Goal: Obtain resource: Download file/media

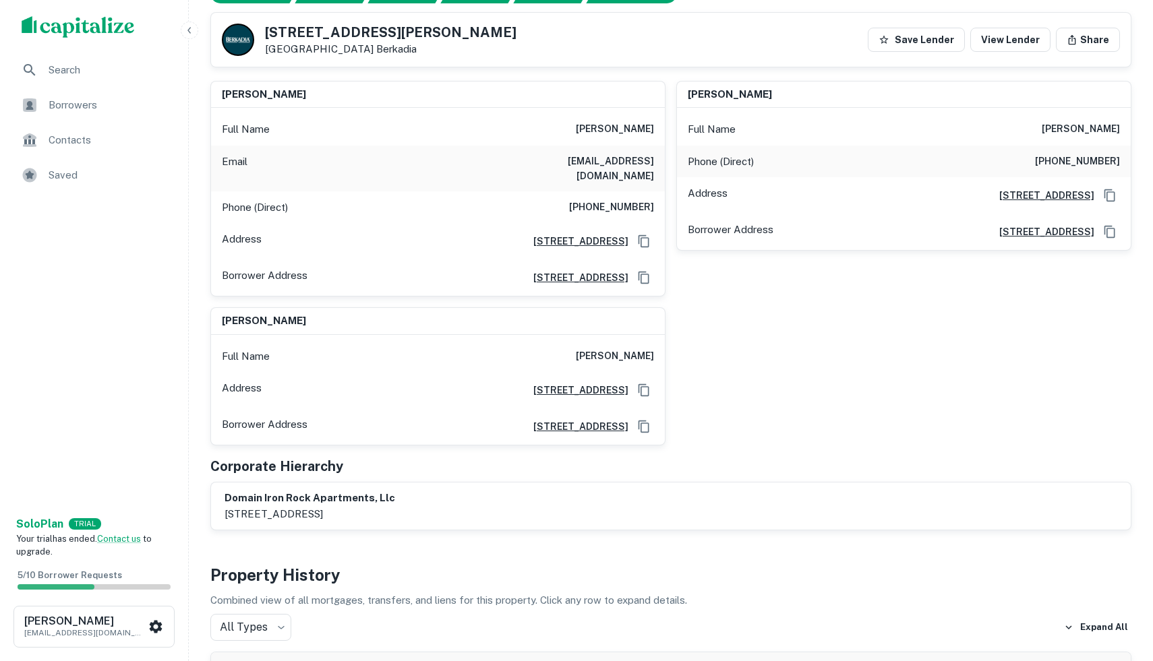
scroll to position [316, 0]
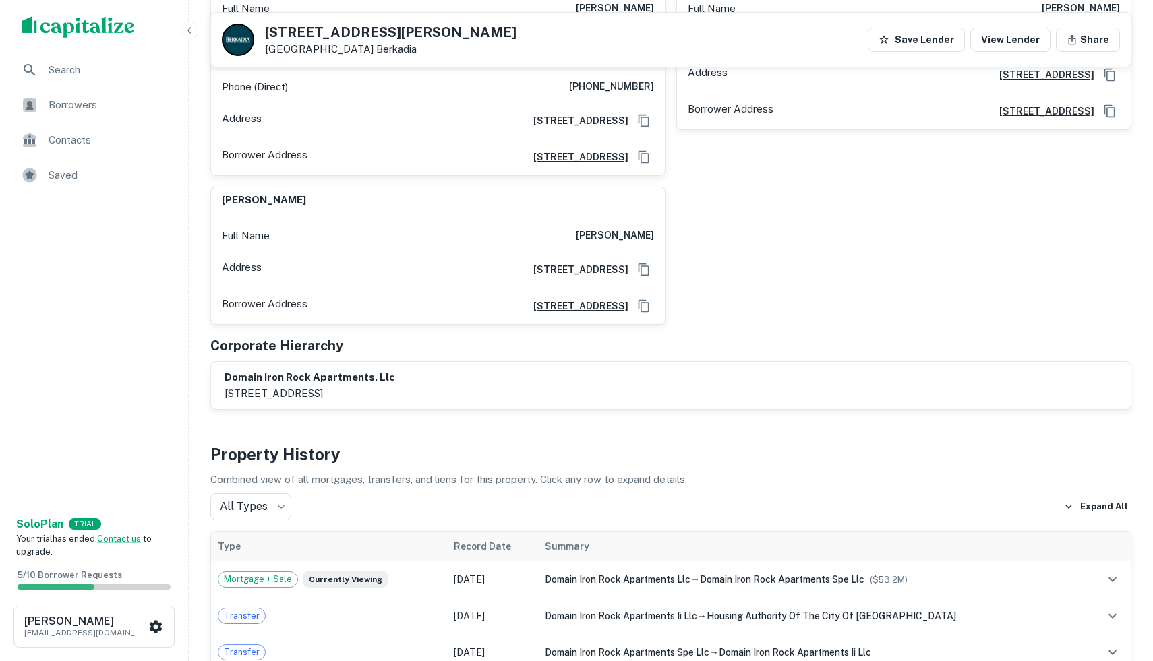
click at [249, 220] on div "Full Name [PERSON_NAME]" at bounding box center [438, 236] width 454 height 32
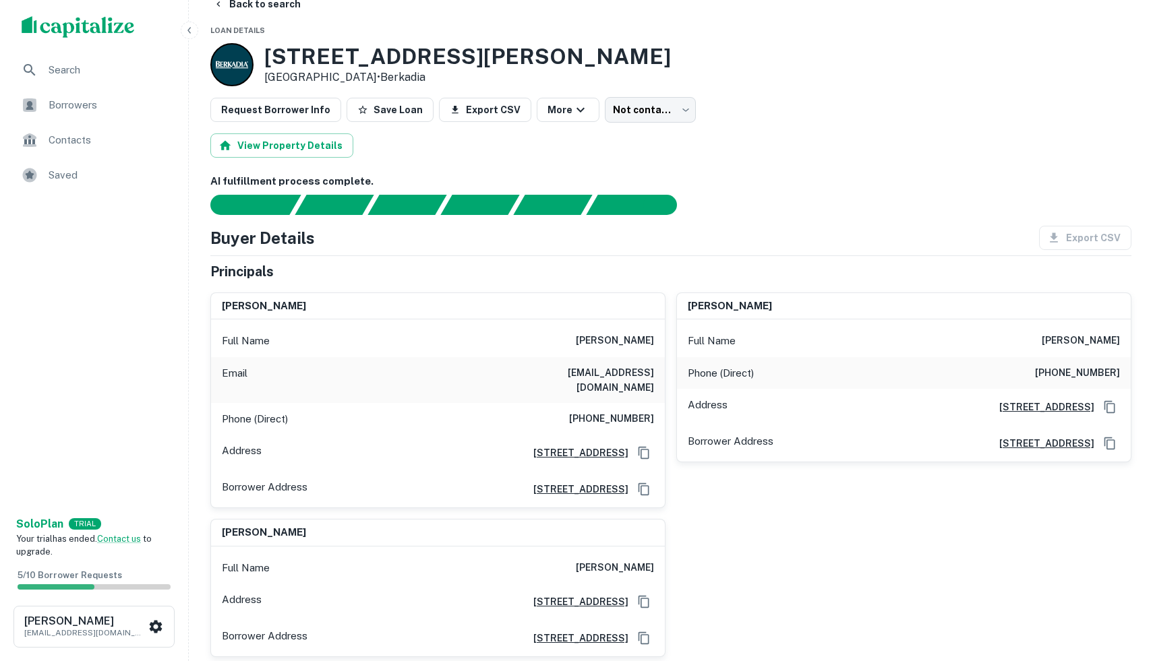
scroll to position [0, 0]
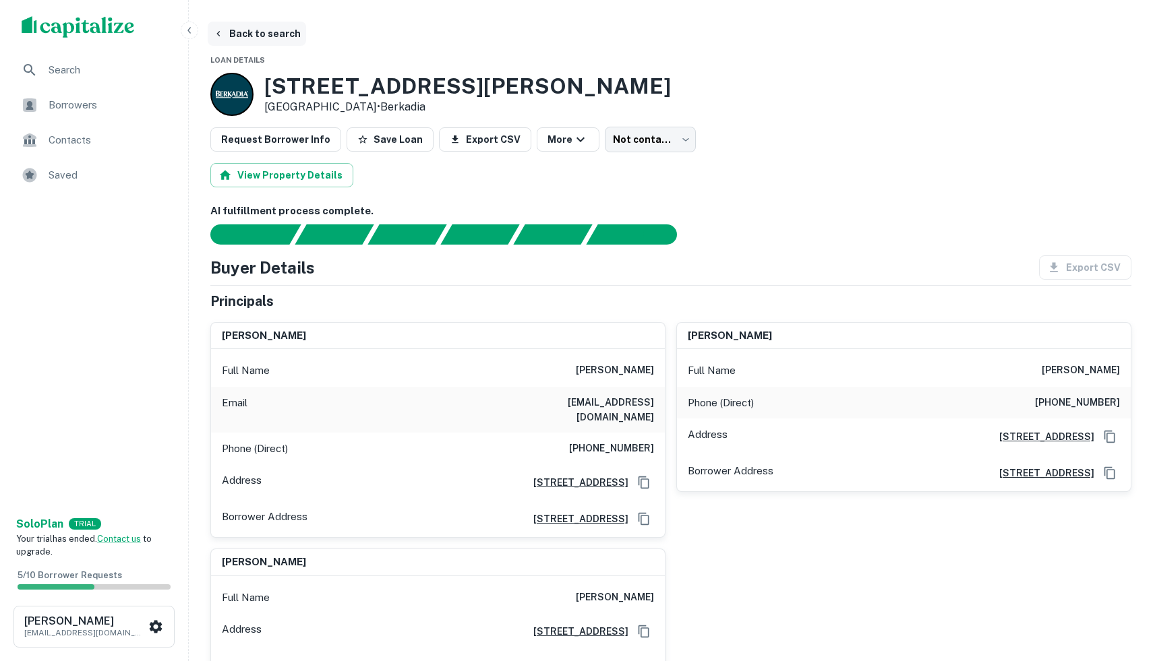
click at [237, 33] on button "Back to search" at bounding box center [257, 34] width 98 height 24
click at [68, 69] on span "Search" at bounding box center [109, 70] width 121 height 16
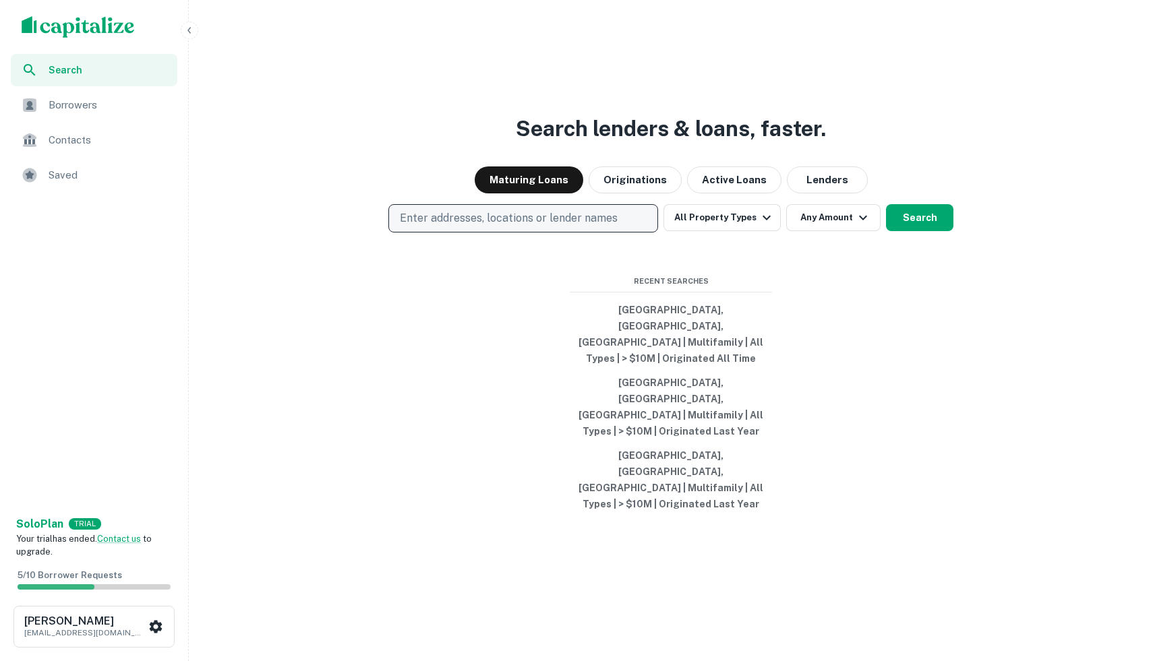
click at [456, 226] on p "Enter addresses, locations or lender names" at bounding box center [509, 218] width 218 height 16
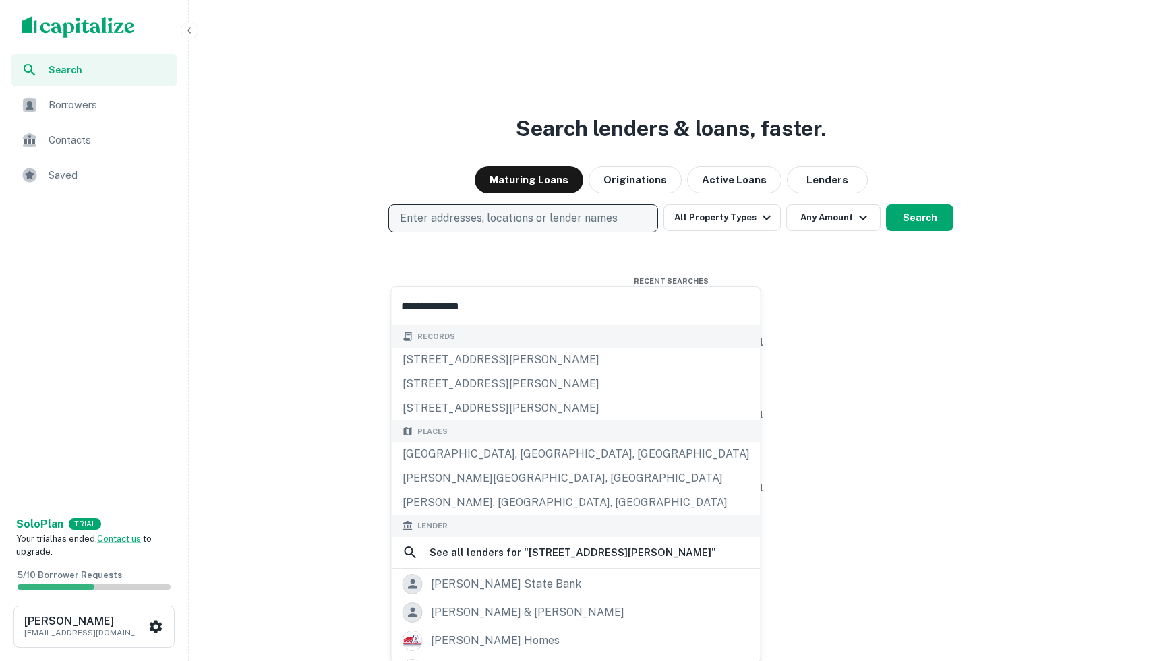
type input "**********"
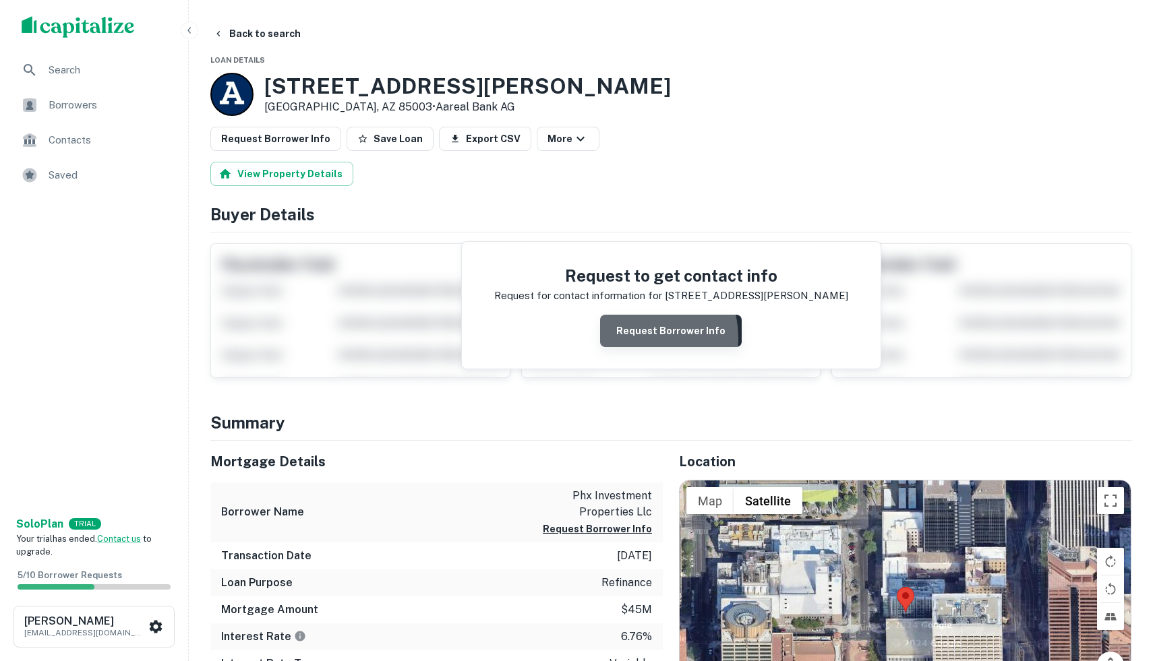
click at [640, 338] on button "Request Borrower Info" at bounding box center [671, 331] width 142 height 32
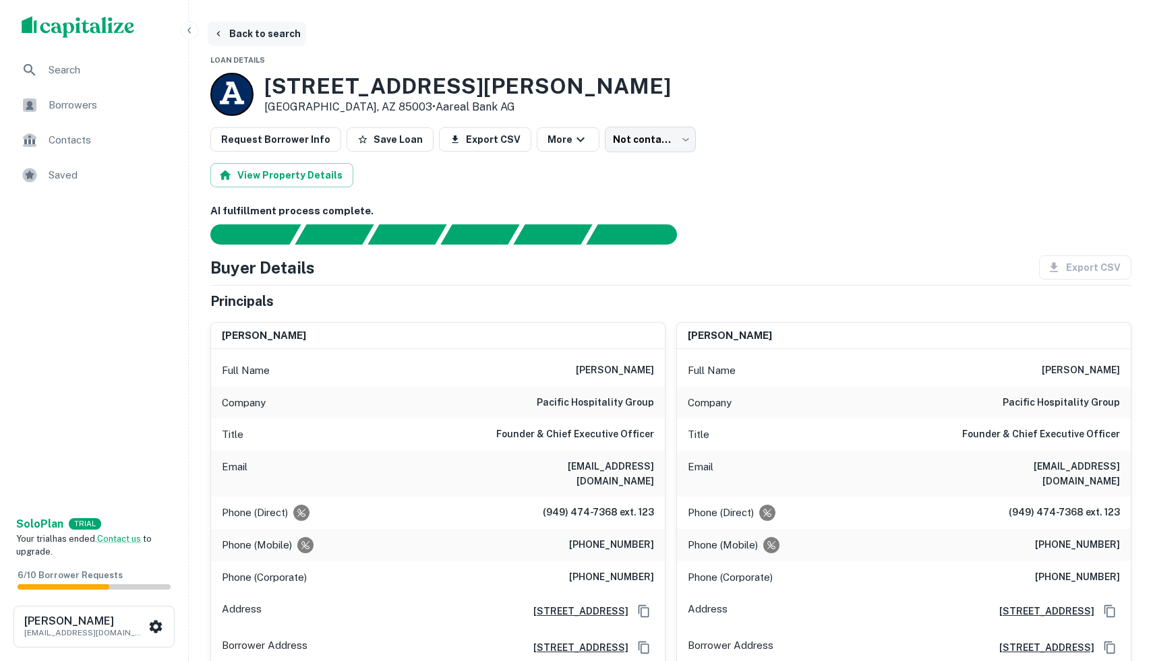
click at [221, 30] on icon "button" at bounding box center [218, 33] width 11 height 11
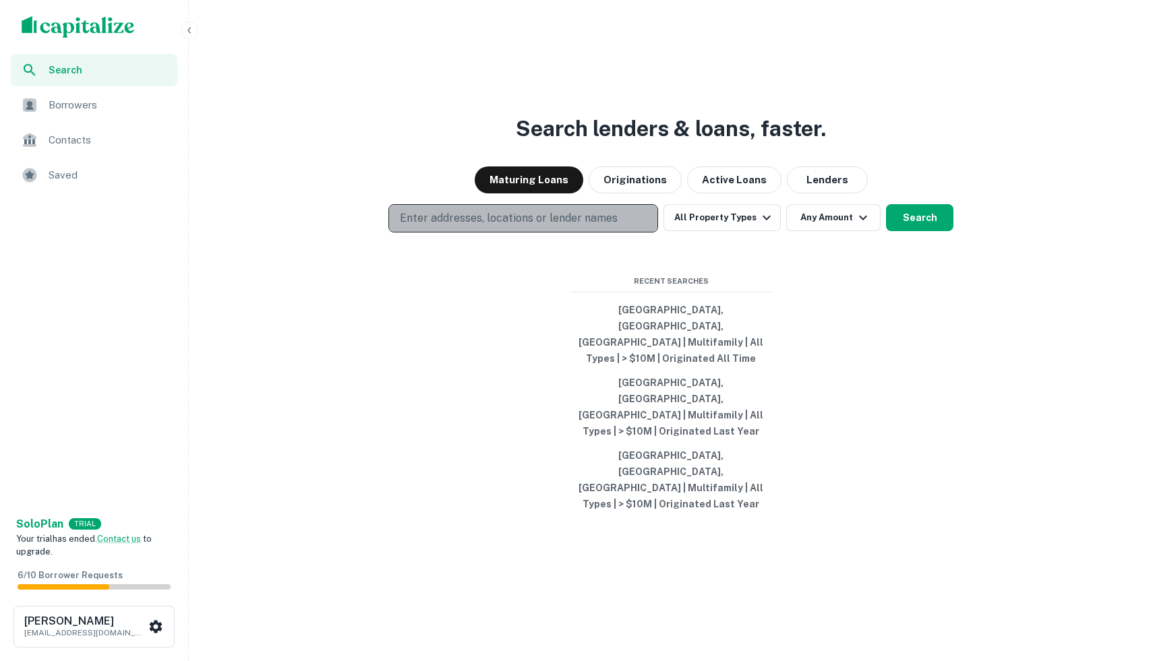
click at [477, 226] on p "Enter addresses, locations or lender names" at bounding box center [509, 218] width 218 height 16
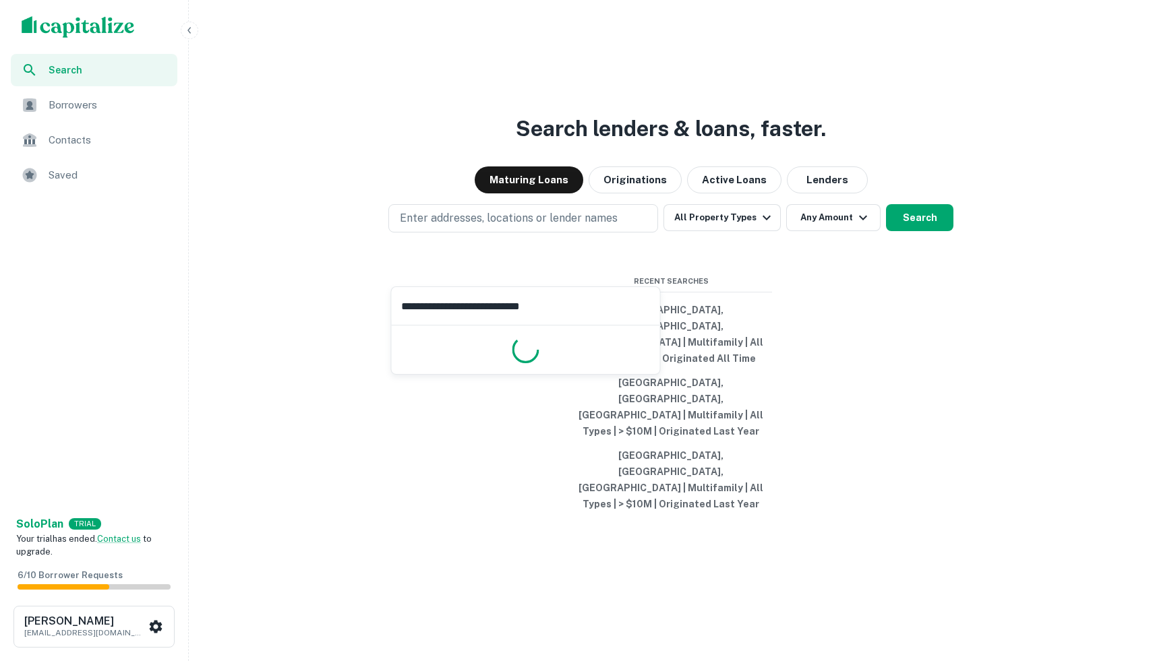
type input "**********"
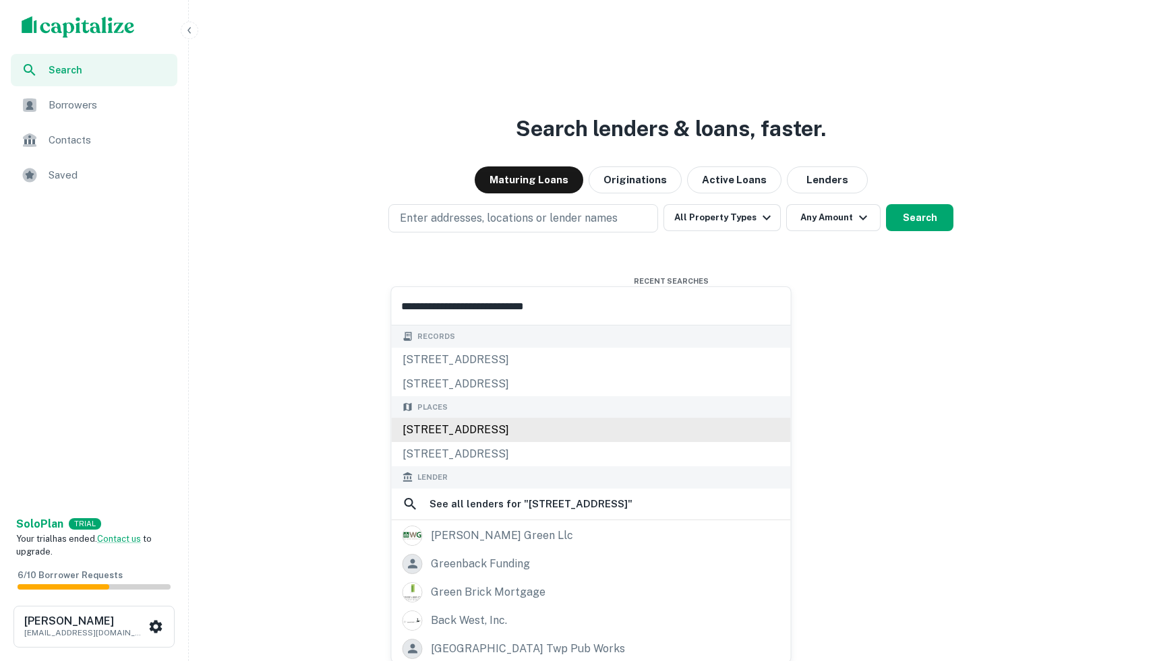
click at [548, 432] on div "175 Greenbush Rd, West Warwick, RI, USA" at bounding box center [591, 430] width 399 height 24
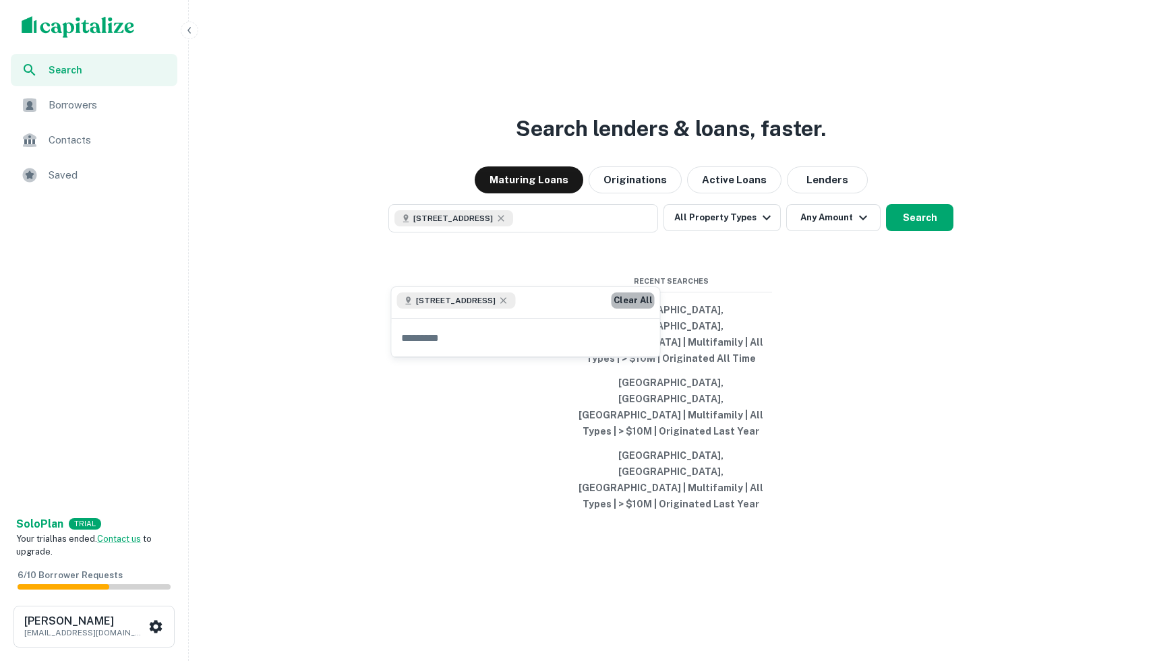
click at [633, 302] on button "Clear All" at bounding box center [632, 301] width 43 height 16
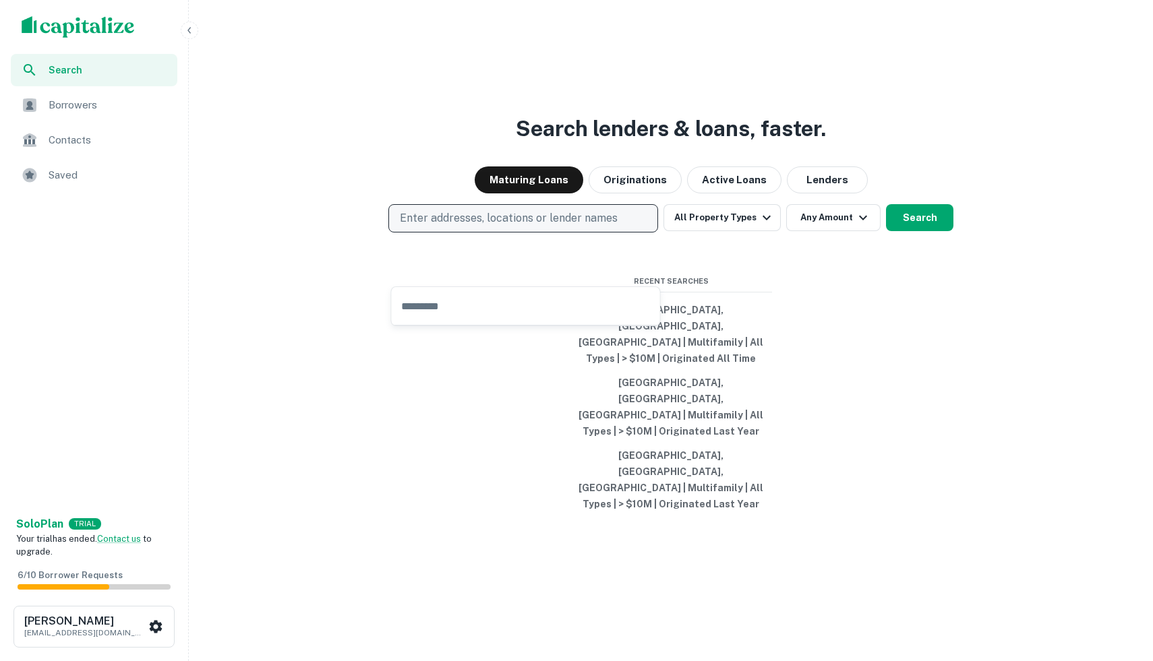
click at [567, 226] on p "Enter addresses, locations or lender names" at bounding box center [509, 218] width 218 height 16
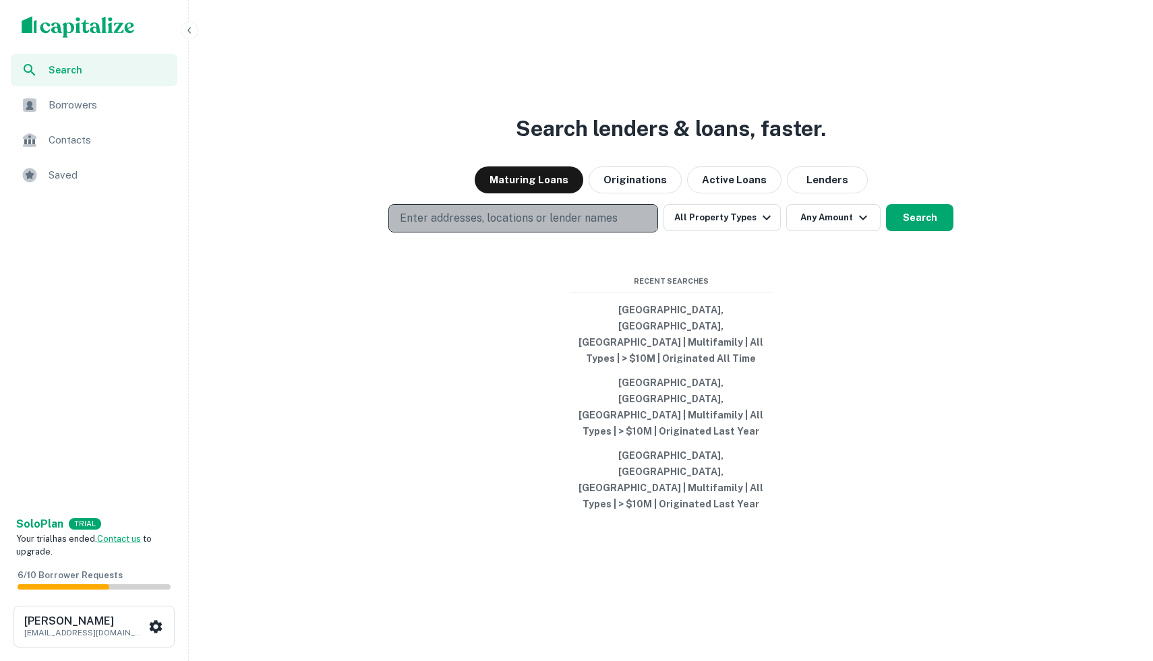
click at [541, 226] on p "Enter addresses, locations or lender names" at bounding box center [509, 218] width 218 height 16
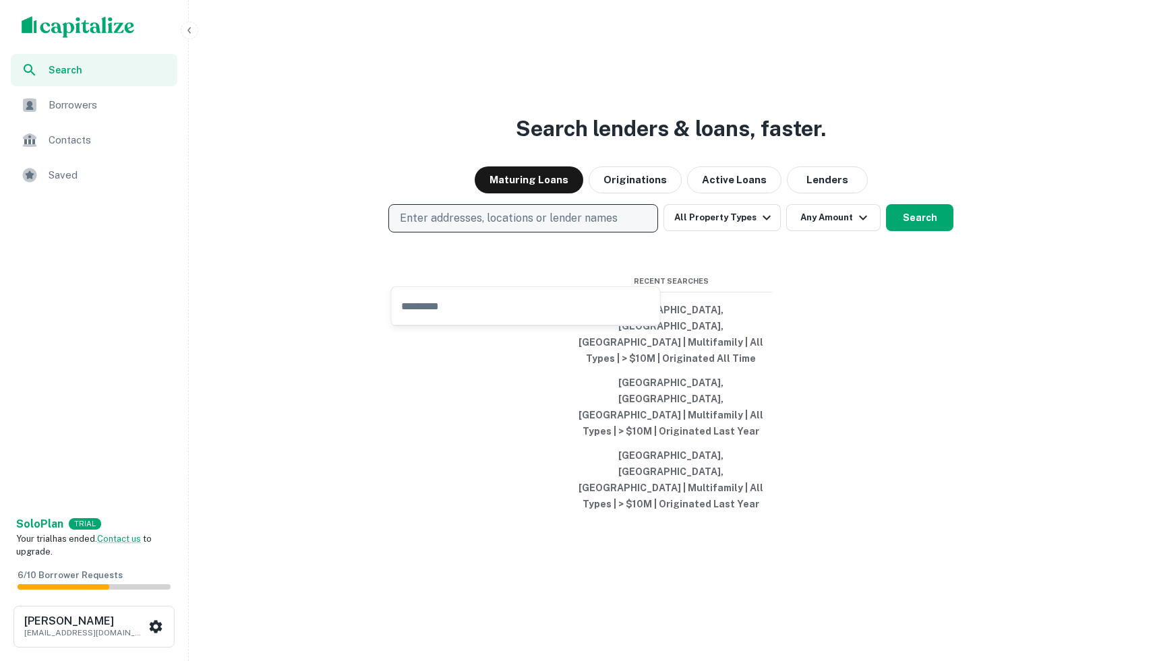
type input "**********"
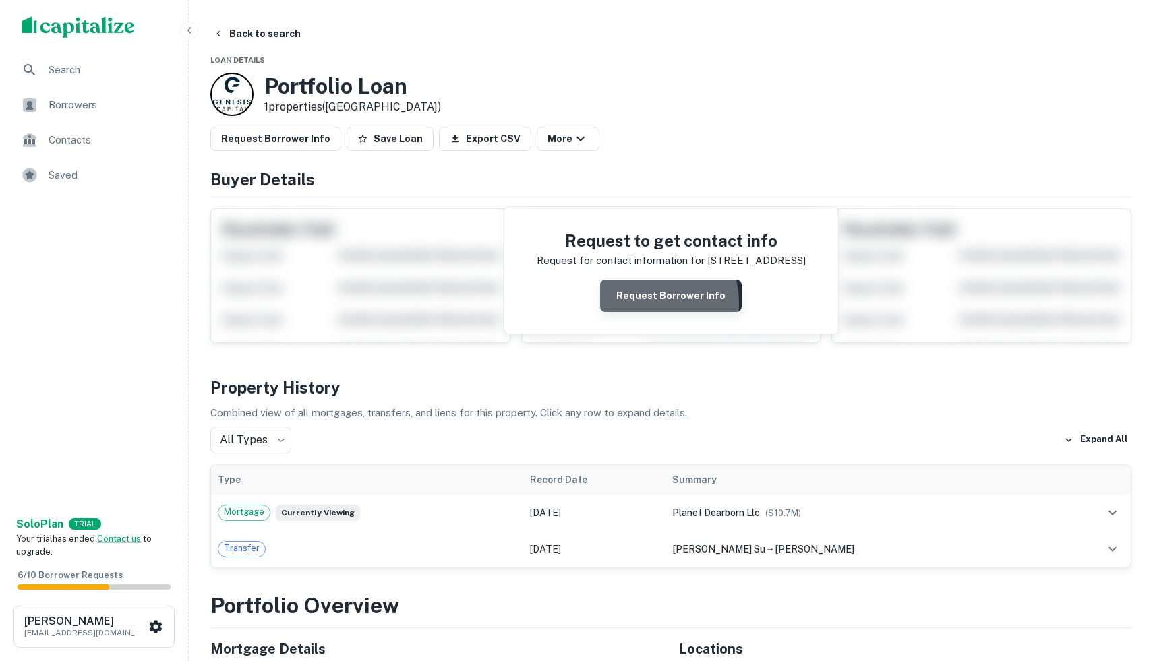
click at [650, 303] on button "Request Borrower Info" at bounding box center [671, 296] width 142 height 32
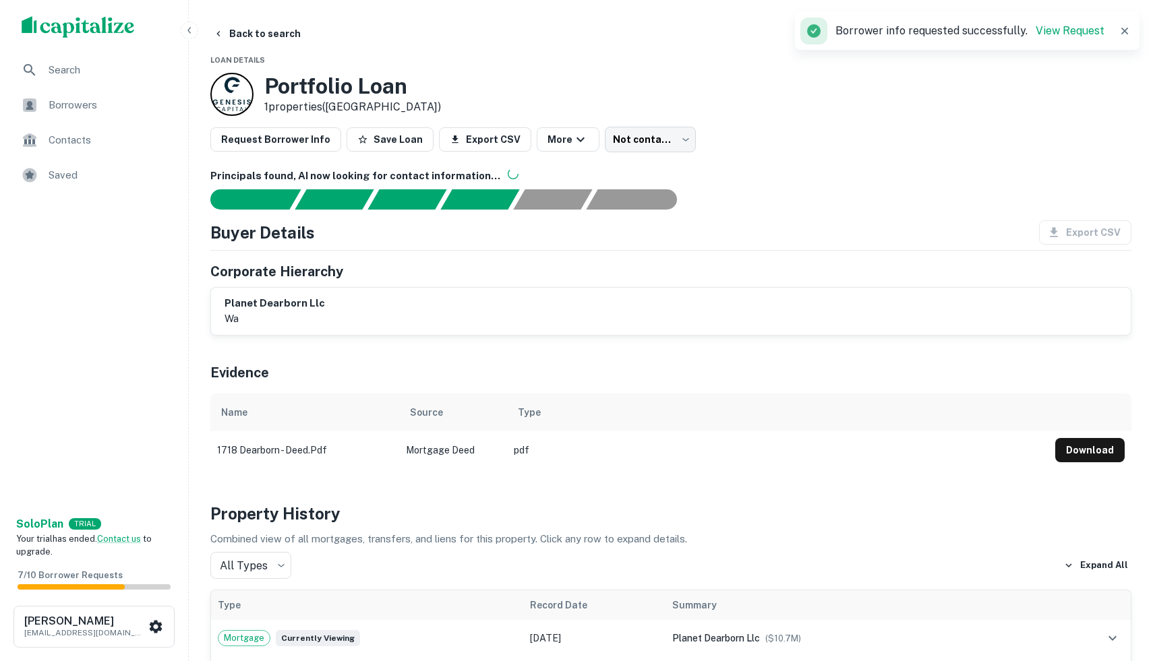
click at [309, 454] on td "1718 dearborn - deed.pdf" at bounding box center [304, 450] width 189 height 38
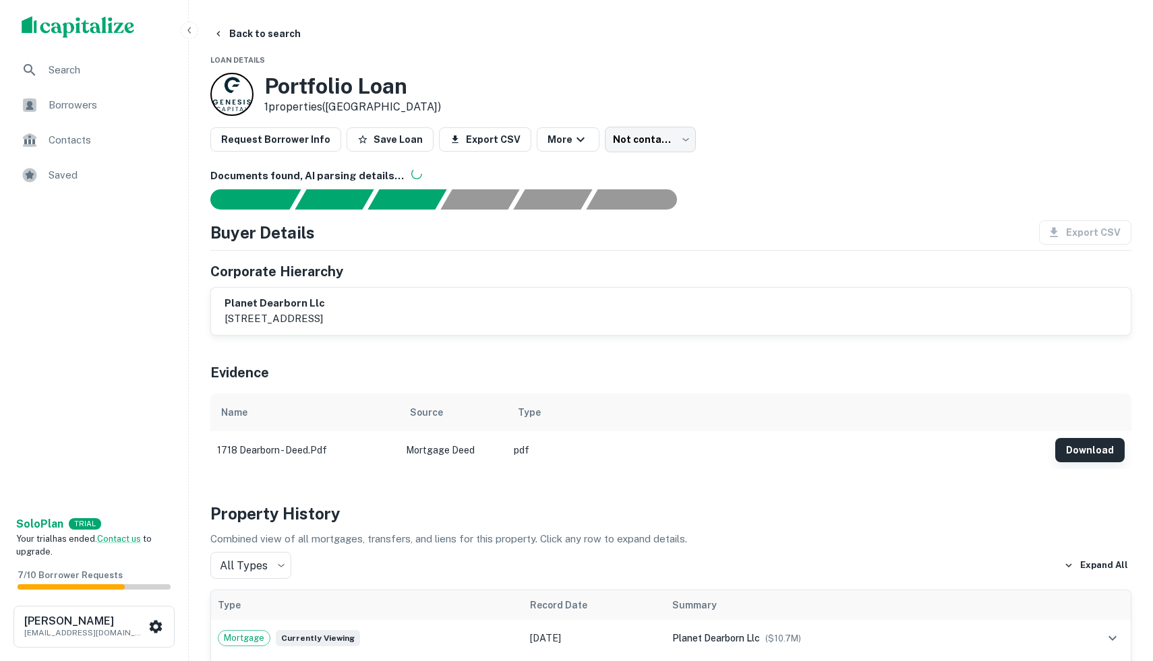
click at [1072, 451] on button "Download" at bounding box center [1089, 450] width 69 height 24
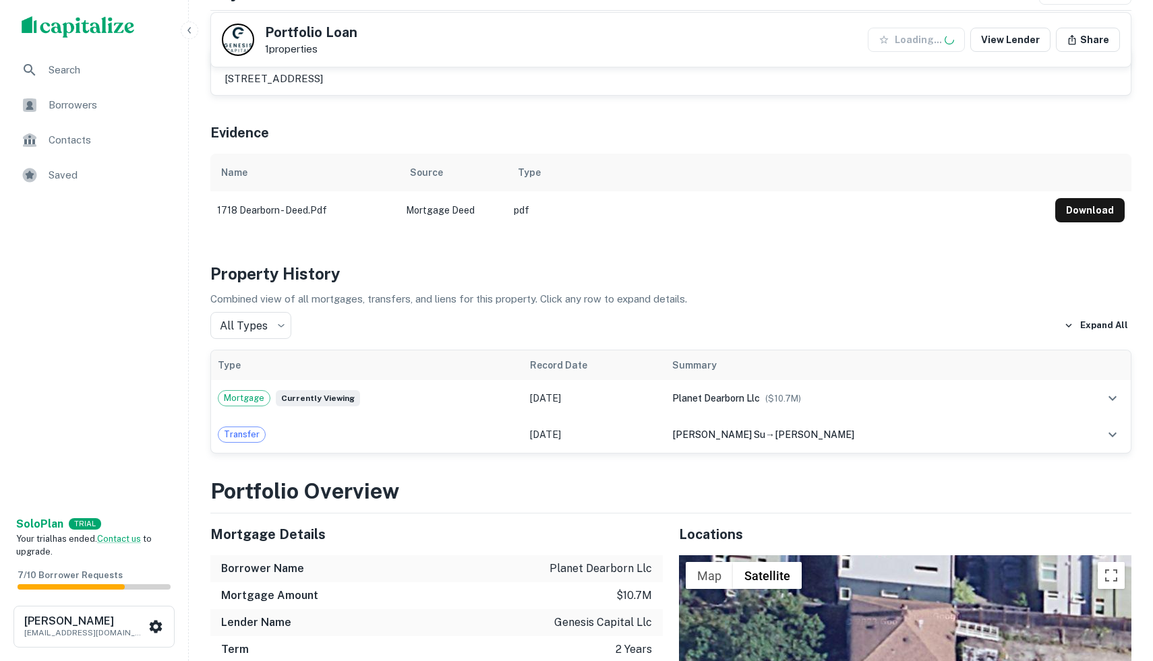
scroll to position [226, 0]
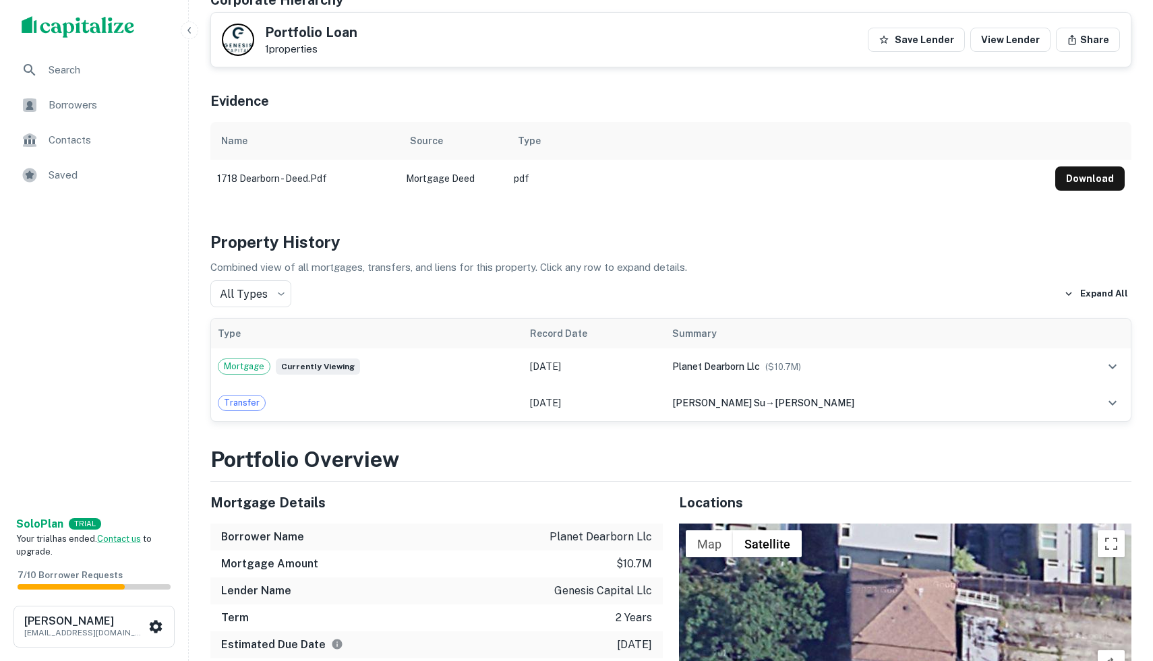
click at [472, 295] on div "All Types *** ​ Expand All" at bounding box center [670, 293] width 921 height 27
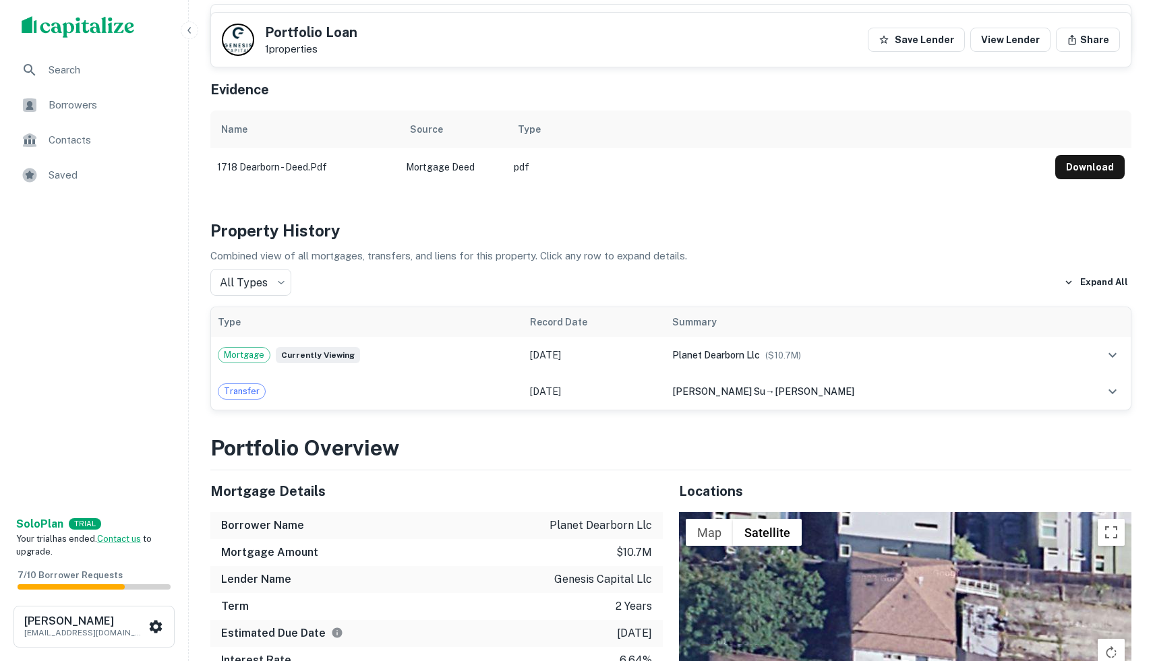
scroll to position [243, 0]
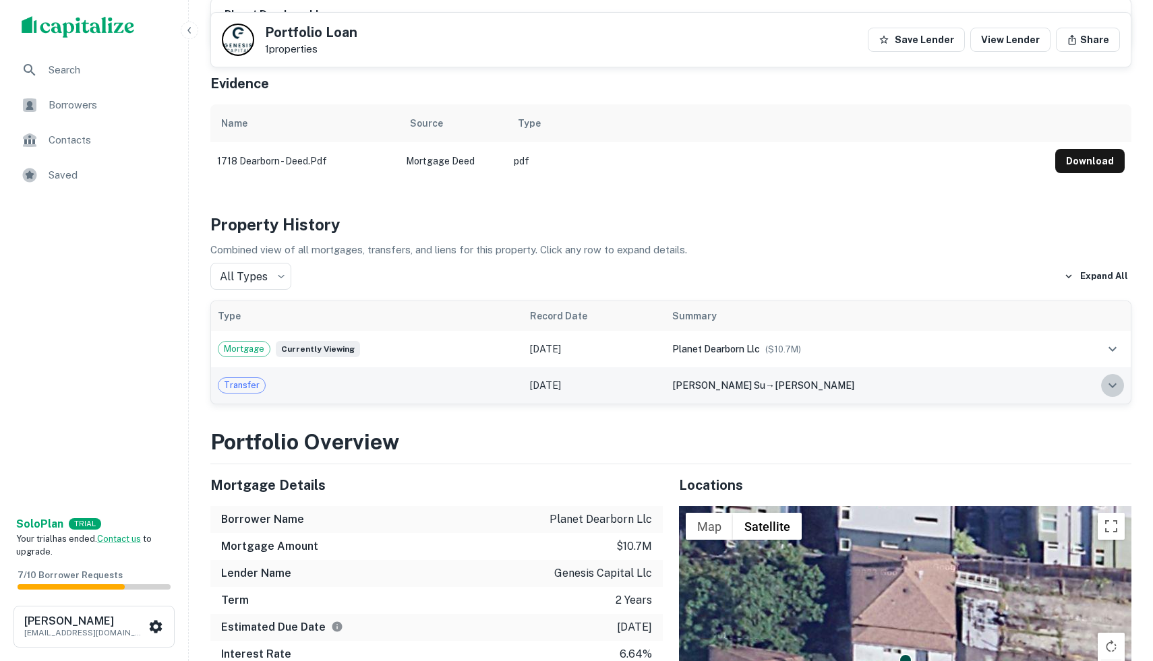
click at [1112, 381] on icon "expand row" at bounding box center [1112, 385] width 16 height 16
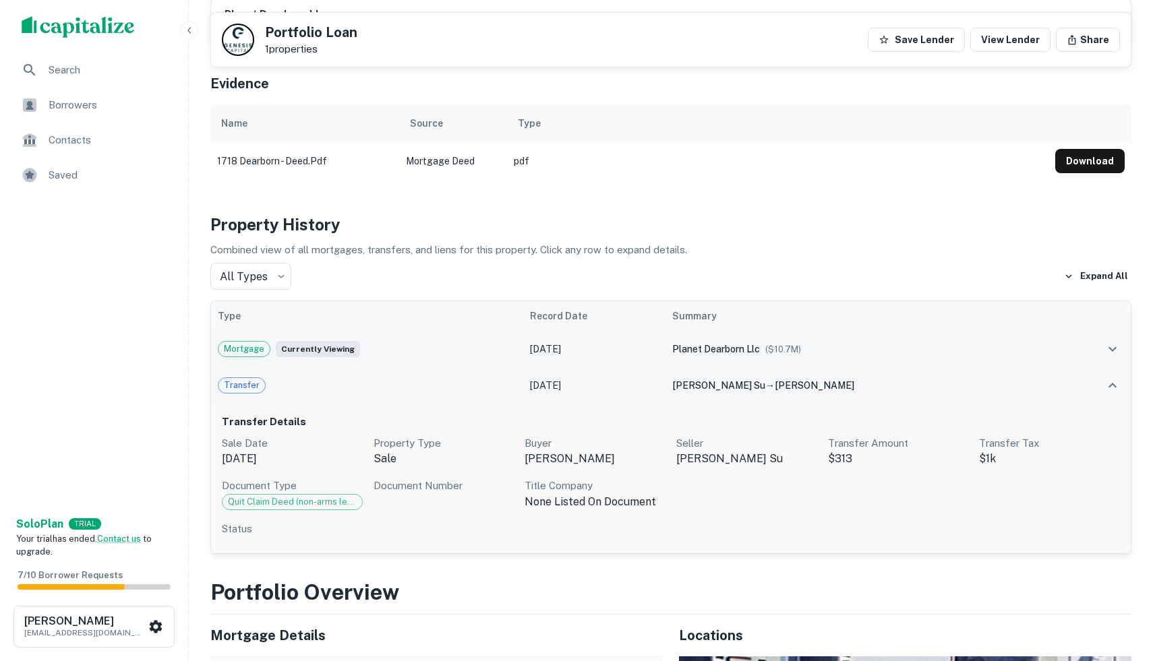
click at [1116, 340] on button "expand row" at bounding box center [1112, 349] width 23 height 23
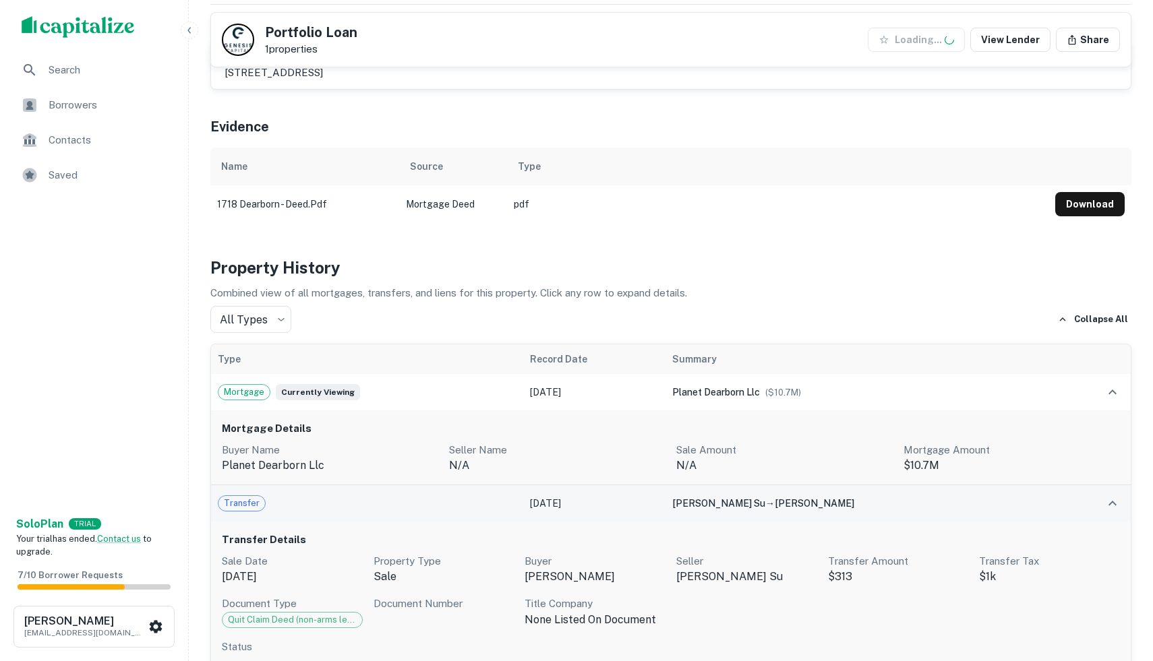
scroll to position [202, 0]
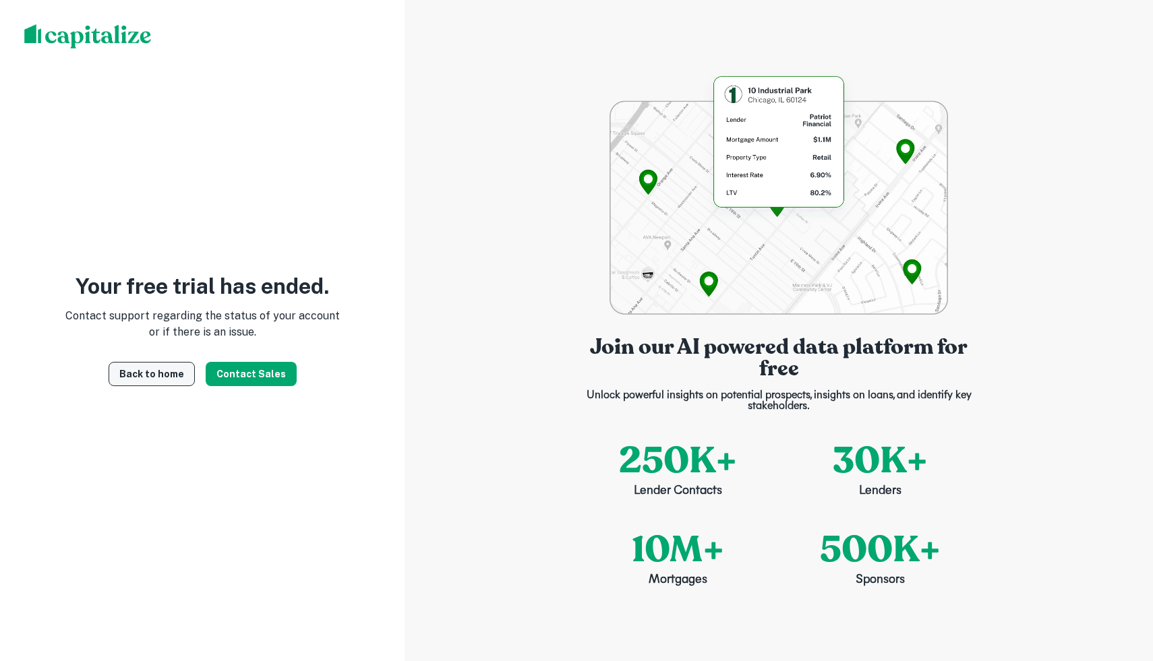
click at [165, 384] on link "Back to home" at bounding box center [152, 374] width 86 height 24
